Goal: Information Seeking & Learning: Learn about a topic

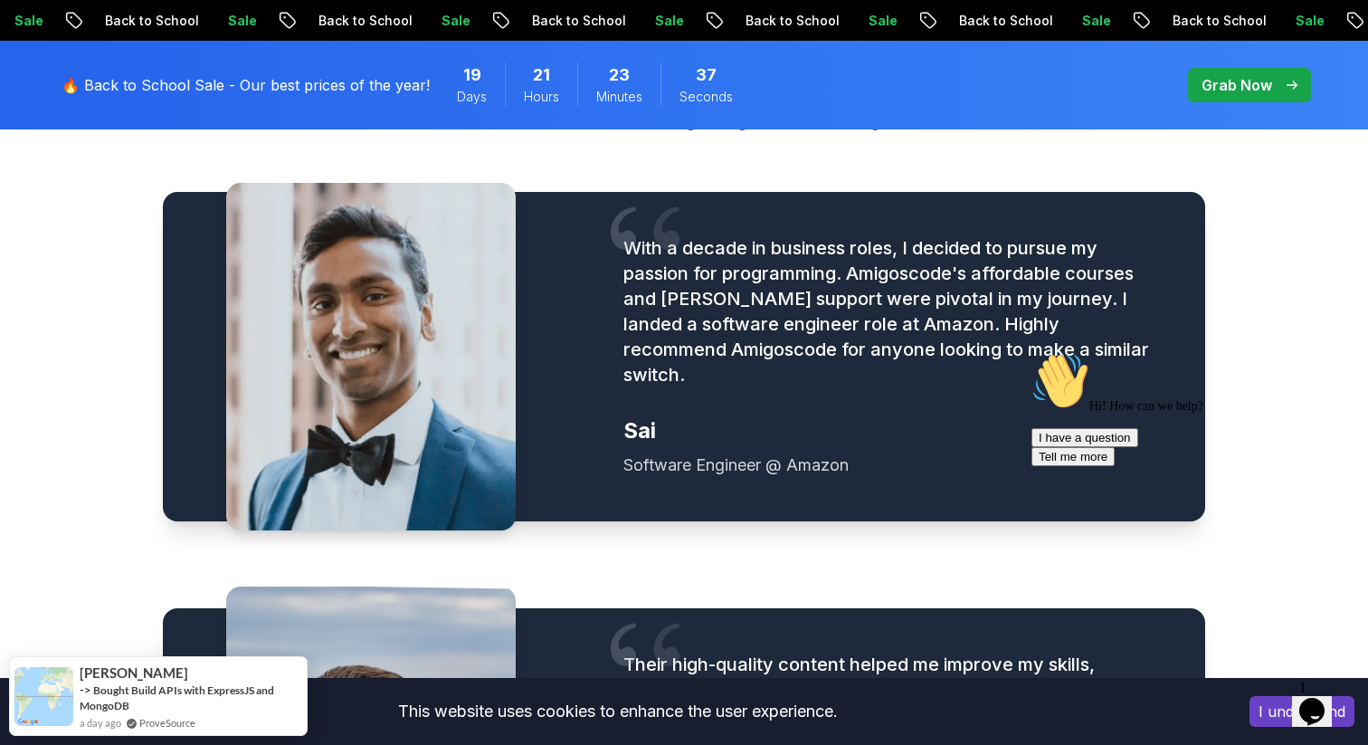
scroll to position [2136, 0]
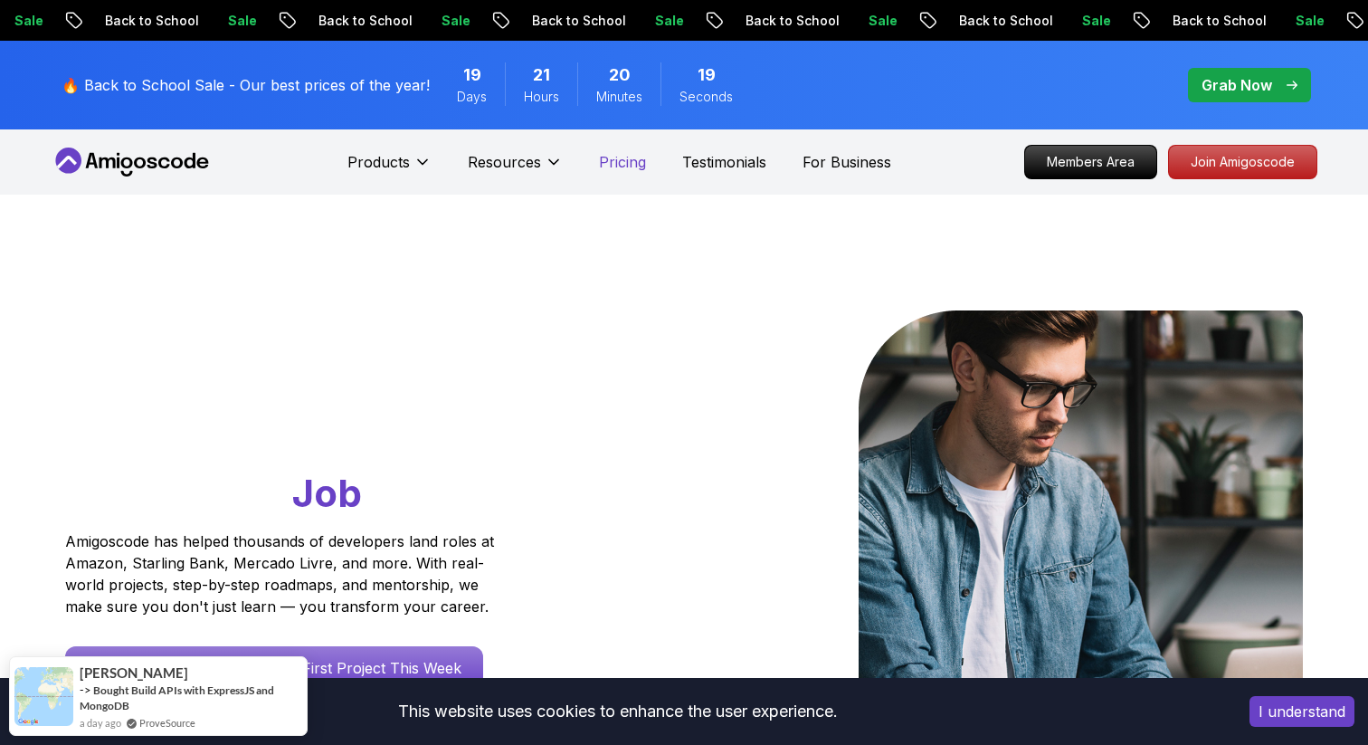
click at [623, 157] on p "Pricing" at bounding box center [622, 162] width 47 height 22
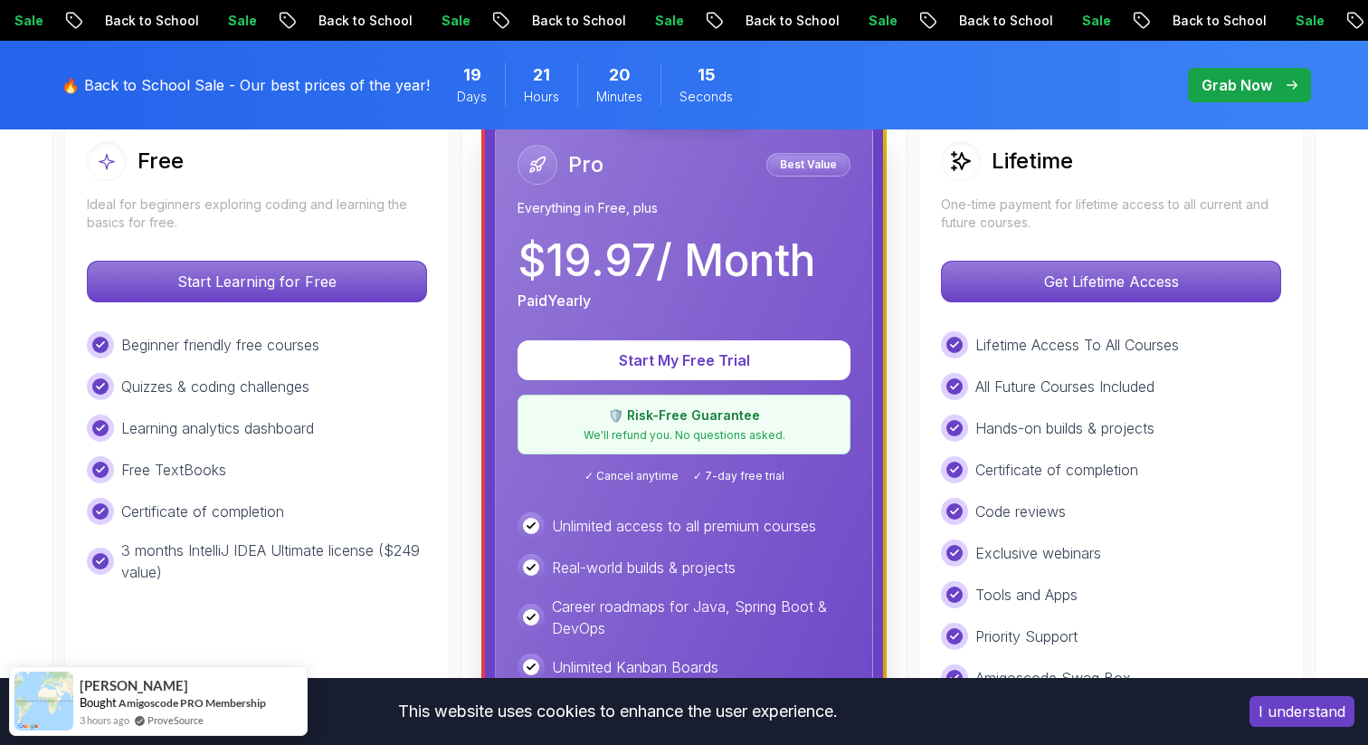
scroll to position [556, 0]
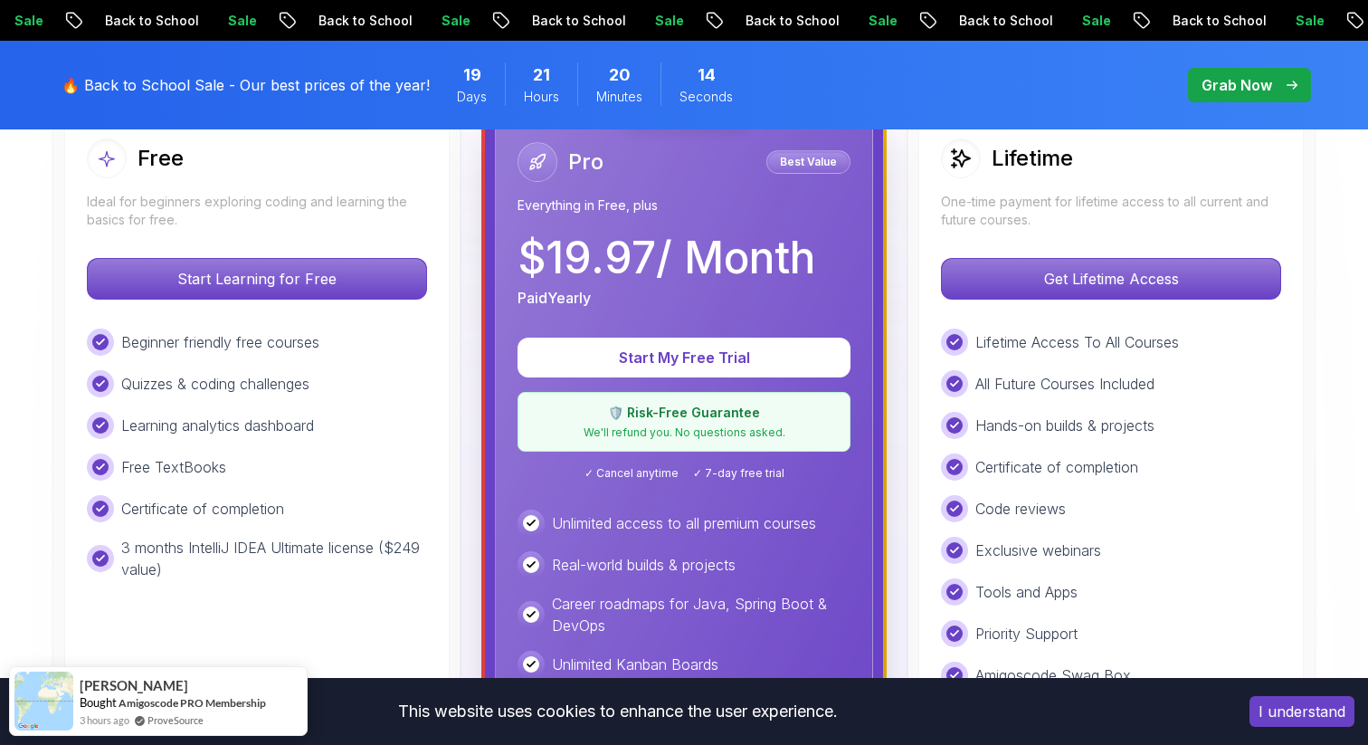
click at [604, 626] on p "Career roadmaps for Java, Spring Boot & DevOps" at bounding box center [701, 614] width 299 height 43
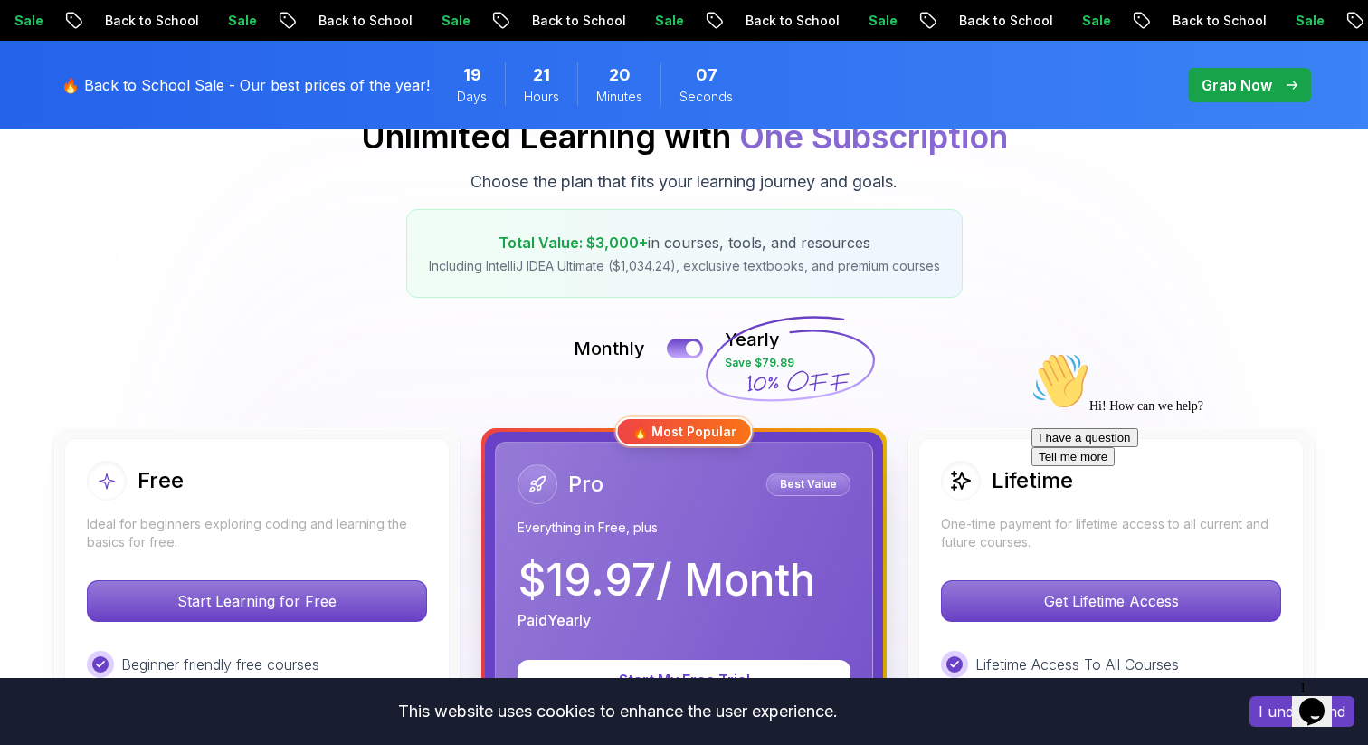
scroll to position [75, 0]
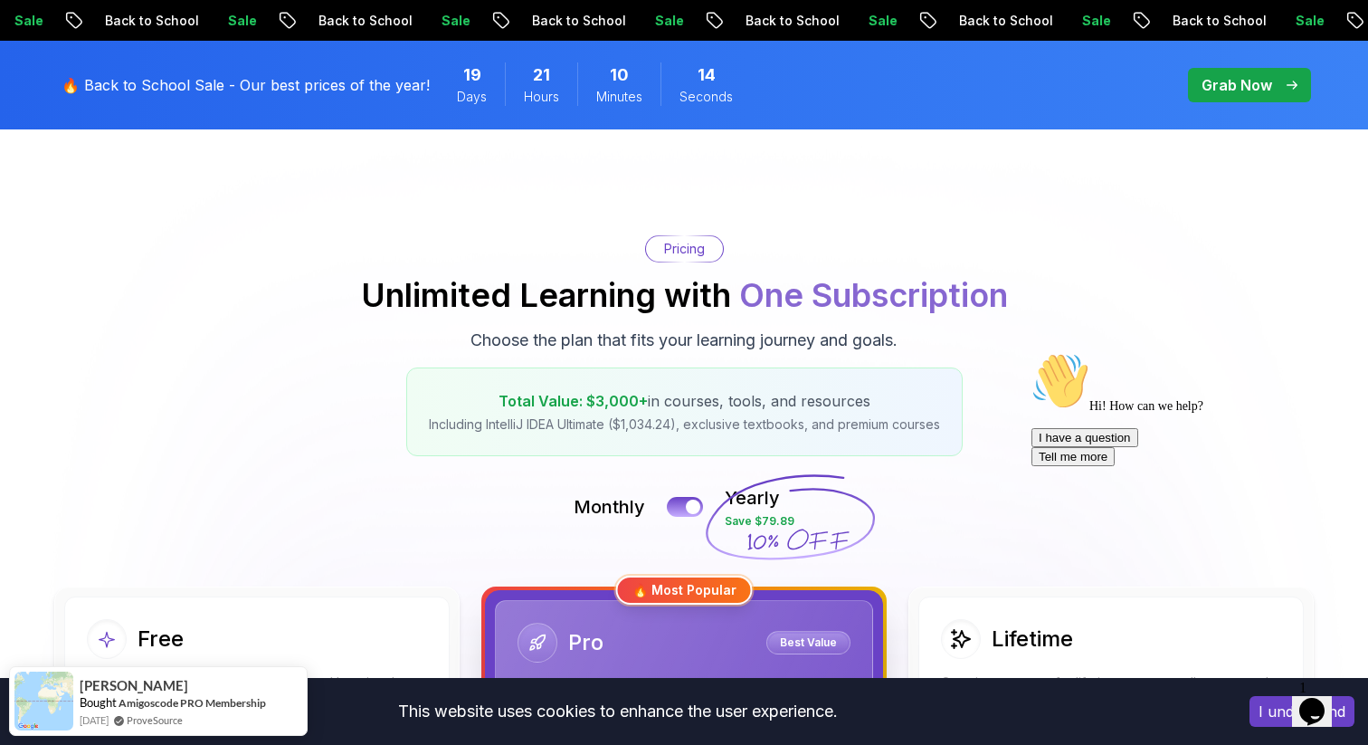
click at [1031, 352] on icon "Chat attention grabber" at bounding box center [1031, 352] width 0 height 0
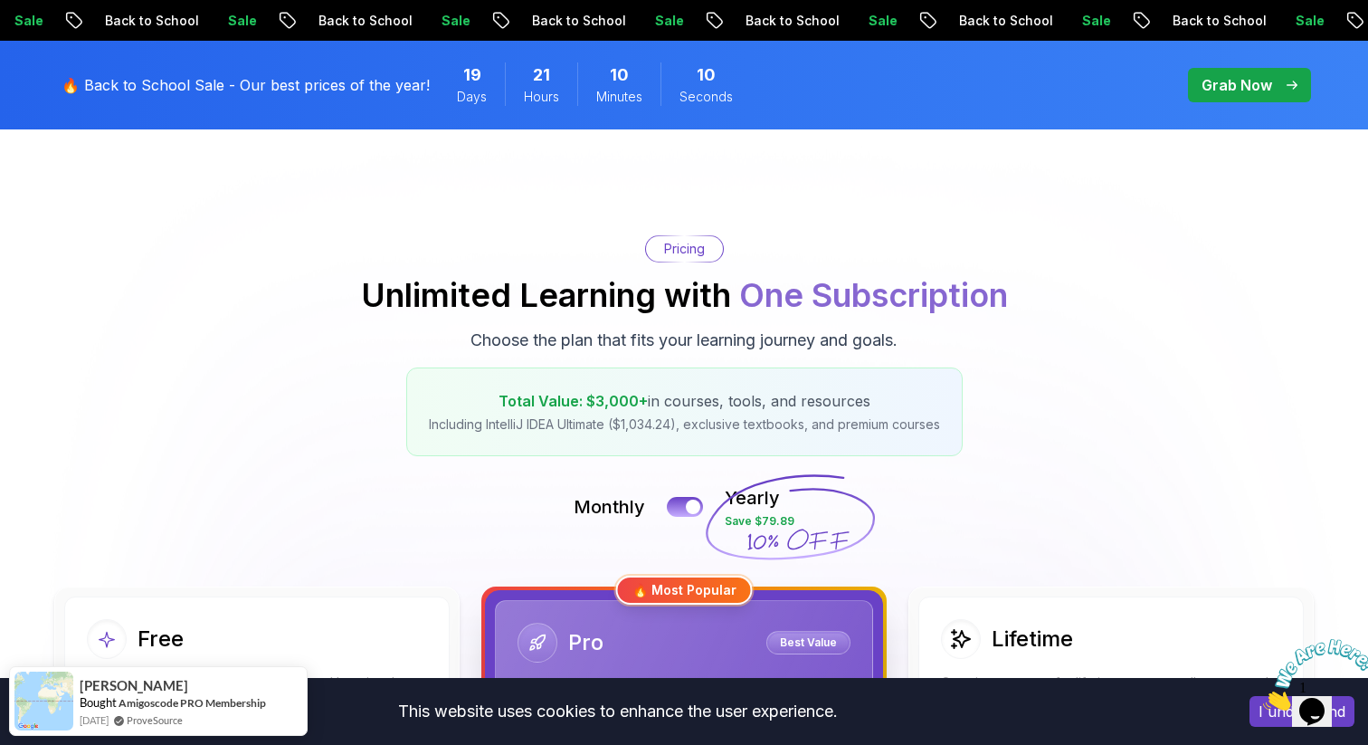
click at [1329, 685] on img at bounding box center [1319, 674] width 112 height 71
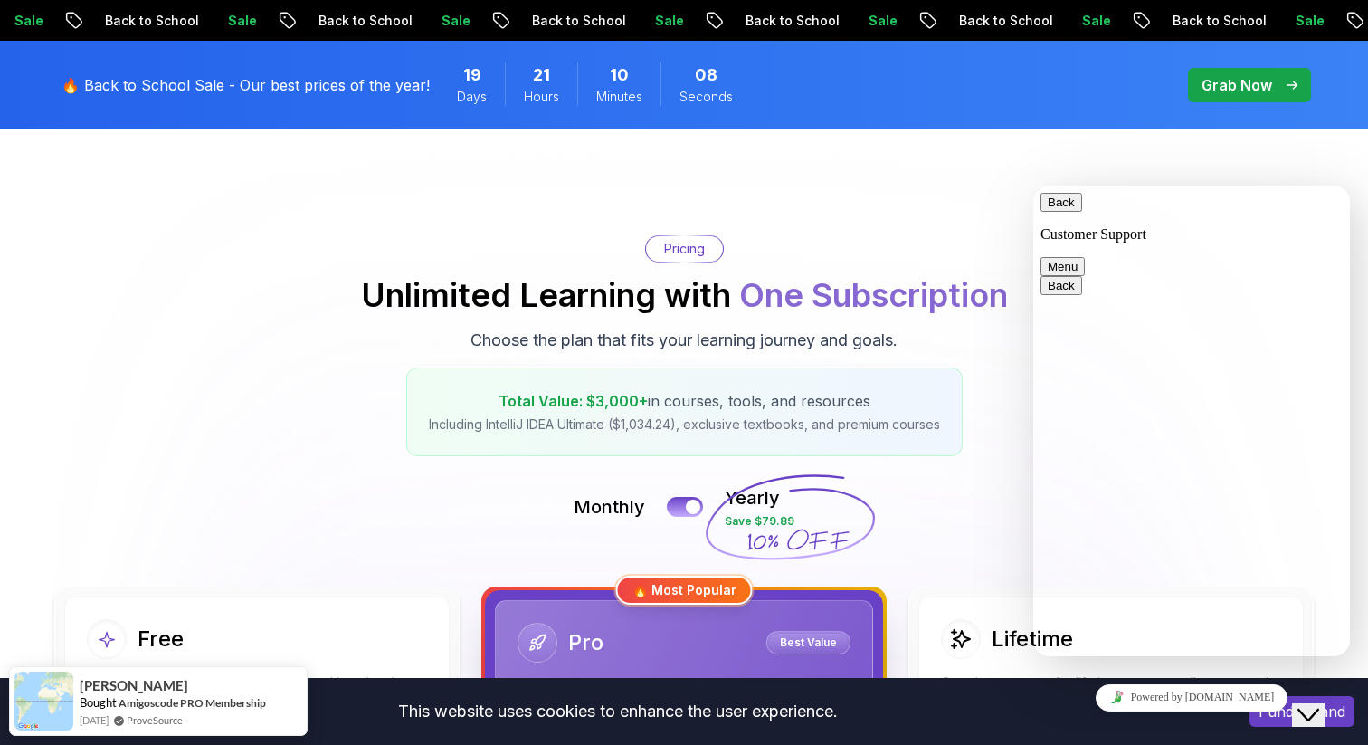
click at [1058, 212] on button "Back" at bounding box center [1062, 202] width 42 height 19
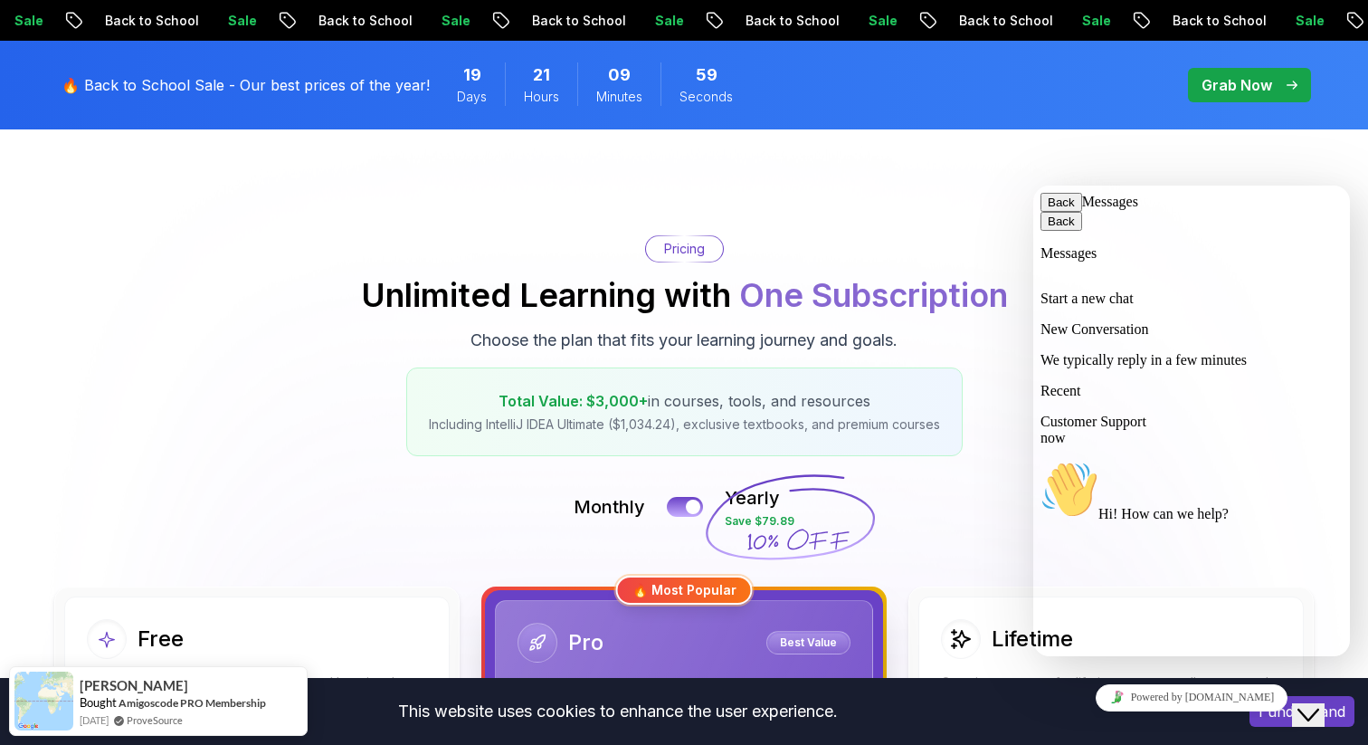
click at [1048, 208] on button "Back" at bounding box center [1062, 202] width 42 height 19
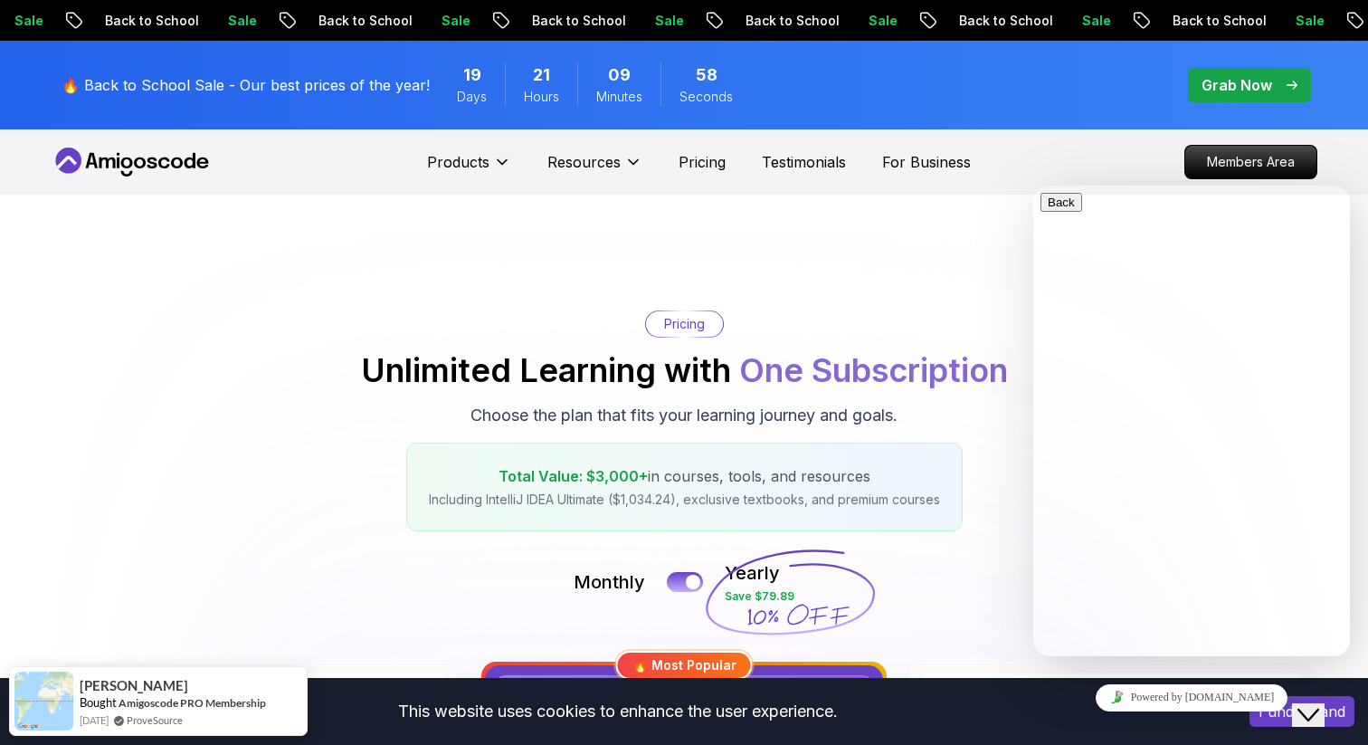
scroll to position [3, 0]
click at [1311, 708] on icon "Chat widget" at bounding box center [1309, 714] width 22 height 13
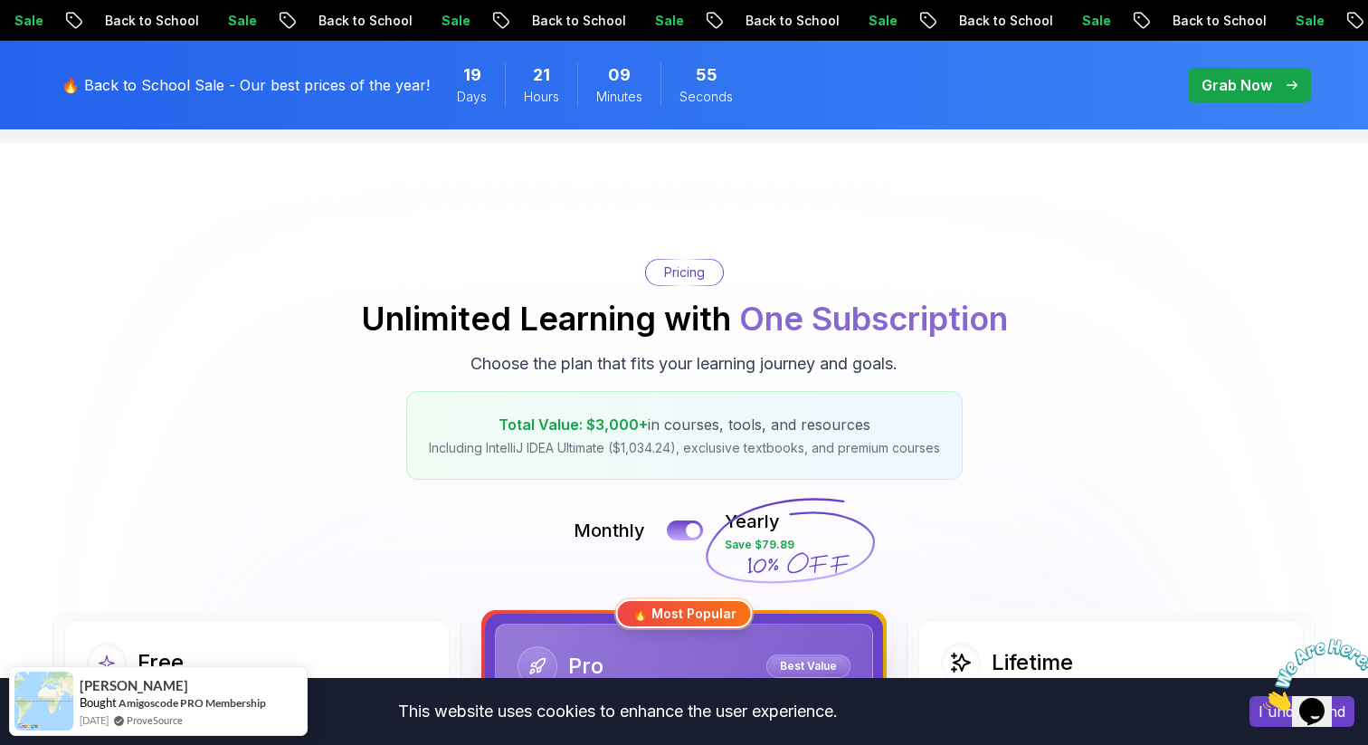
scroll to position [0, 0]
